Goal: Task Accomplishment & Management: Manage account settings

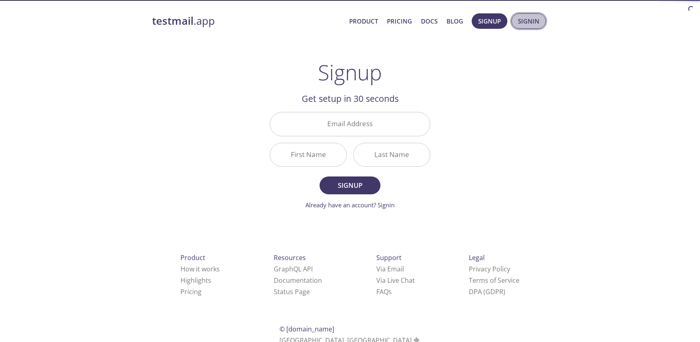
click at [531, 22] on span "Signin" at bounding box center [528, 21] width 21 height 11
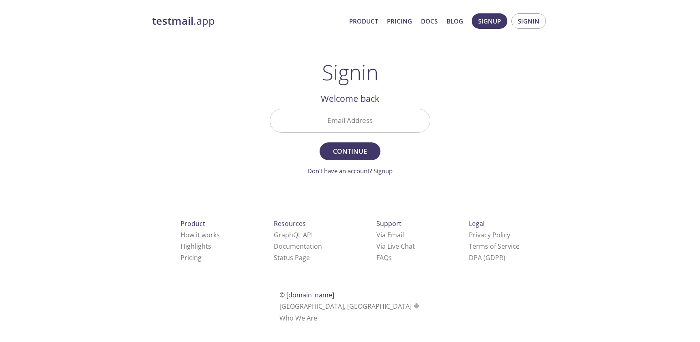
click at [345, 122] on input "Email Address" at bounding box center [350, 120] width 160 height 23
